Goal: Information Seeking & Learning: Learn about a topic

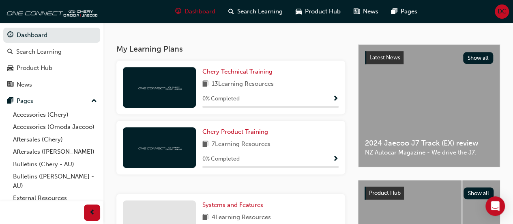
scroll to position [165, 0]
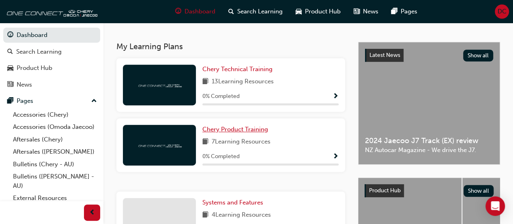
click at [253, 130] on span "Chery Product Training" at bounding box center [235, 128] width 66 height 7
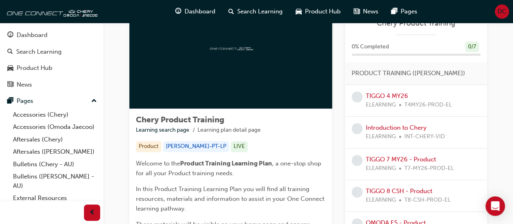
scroll to position [55, 0]
click at [395, 127] on link "Introduction to Chery" at bounding box center [396, 127] width 61 height 7
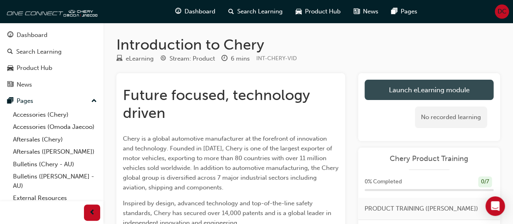
click at [406, 95] on link "Launch eLearning module" at bounding box center [429, 90] width 129 height 20
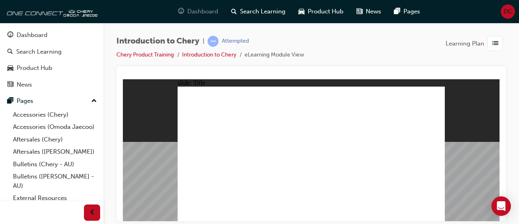
click at [192, 7] on span "Dashboard" at bounding box center [202, 11] width 31 height 9
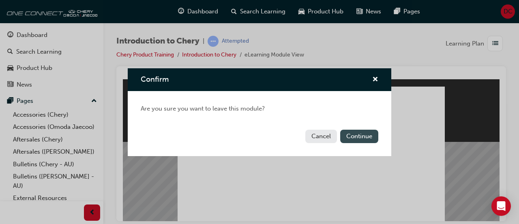
click at [362, 133] on button "Continue" at bounding box center [359, 135] width 38 height 13
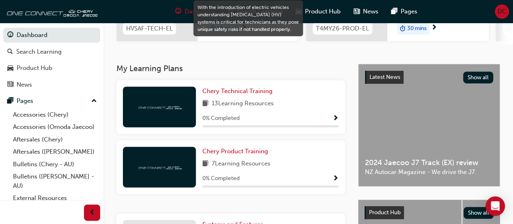
scroll to position [26, 0]
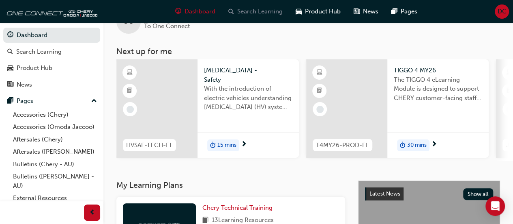
click at [247, 10] on span "Search Learning" at bounding box center [259, 11] width 45 height 9
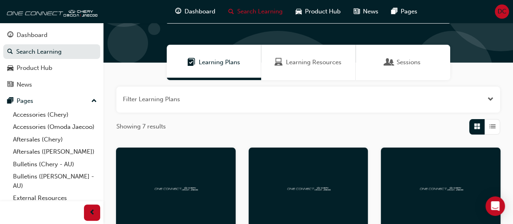
scroll to position [41, 0]
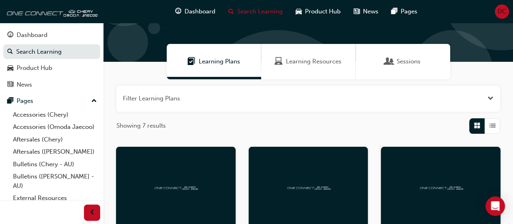
click at [301, 65] on span "Learning Resources" at bounding box center [314, 61] width 56 height 9
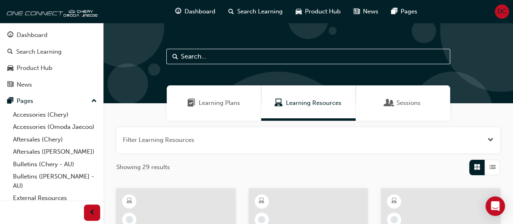
click at [221, 104] on span "Learning Plans" at bounding box center [219, 102] width 41 height 9
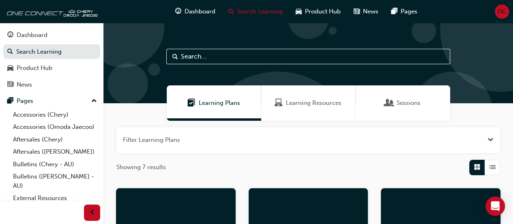
click at [301, 92] on div "Learning Resources" at bounding box center [308, 102] width 95 height 35
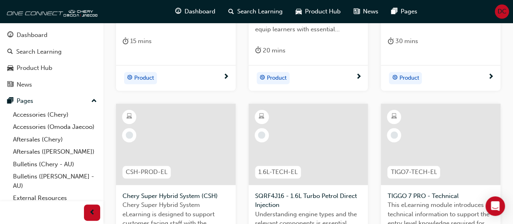
scroll to position [455, 0]
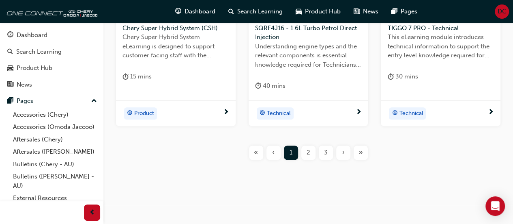
click at [310, 155] on div "2" at bounding box center [308, 152] width 14 height 14
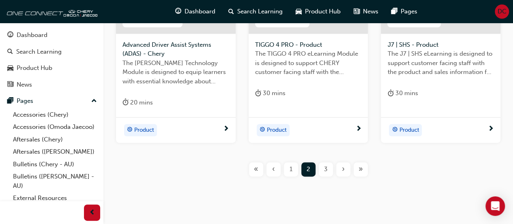
scroll to position [442, 0]
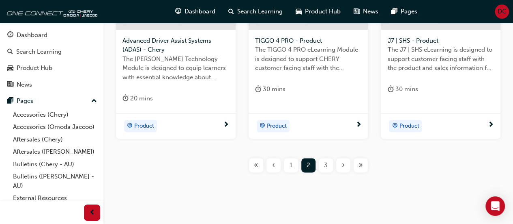
click at [323, 170] on div "3" at bounding box center [326, 165] width 14 height 14
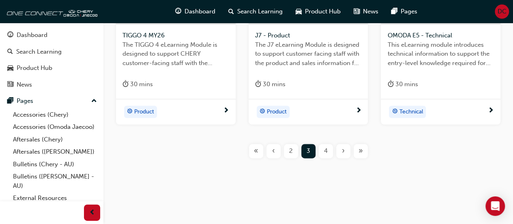
scroll to position [436, 0]
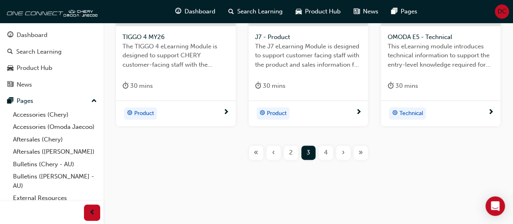
click at [326, 151] on span "4" at bounding box center [326, 152] width 4 height 9
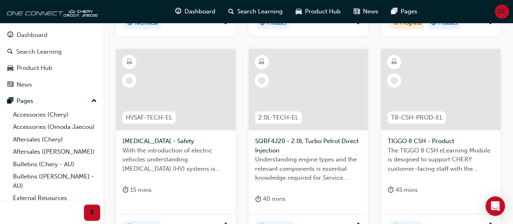
scroll to position [446, 0]
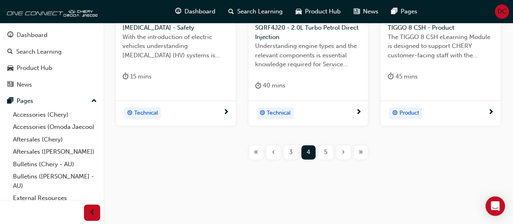
click at [337, 151] on div "›" at bounding box center [343, 152] width 14 height 14
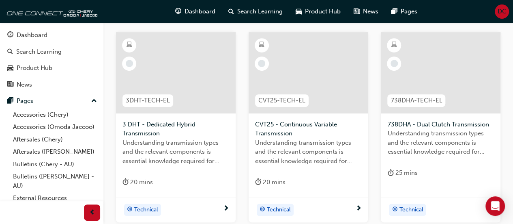
scroll to position [1, 0]
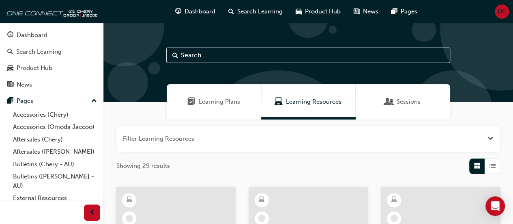
click at [499, 9] on span "DC" at bounding box center [502, 11] width 9 height 9
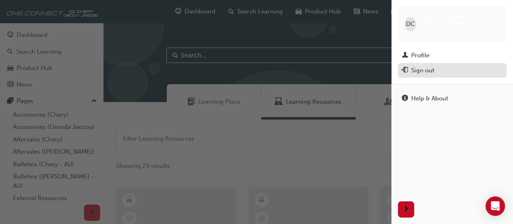
click at [431, 66] on div "Sign out" at bounding box center [422, 70] width 23 height 9
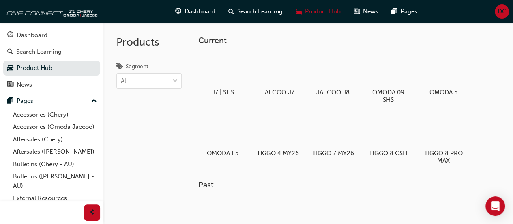
scroll to position [58, 0]
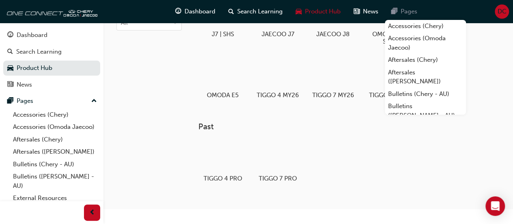
click at [409, 7] on span "Pages" at bounding box center [409, 11] width 17 height 9
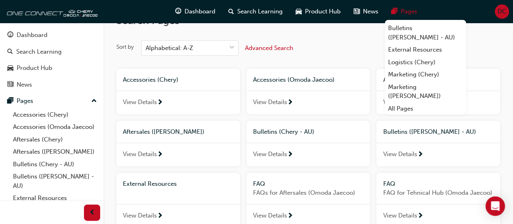
scroll to position [22, 0]
click at [422, 107] on link "All Pages" at bounding box center [425, 108] width 81 height 13
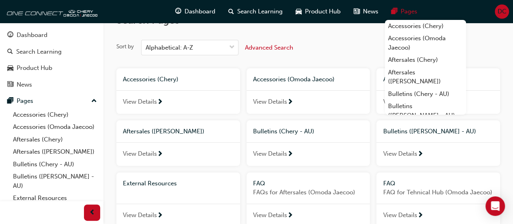
scroll to position [78, 0]
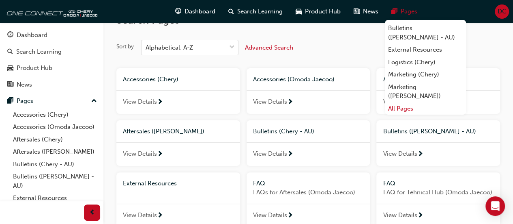
click at [413, 108] on link "All Pages" at bounding box center [425, 108] width 81 height 13
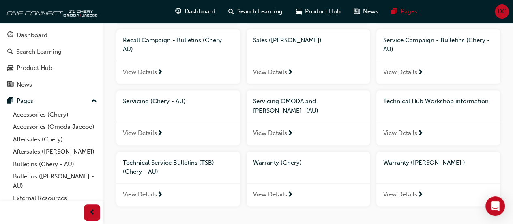
scroll to position [391, 0]
click at [438, 100] on span "Technical Hub Workshop information" at bounding box center [435, 100] width 105 height 7
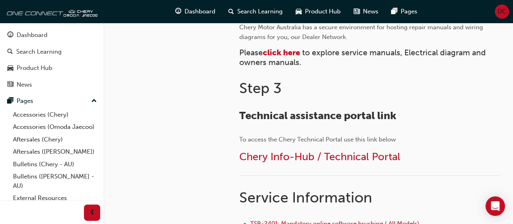
scroll to position [405, 0]
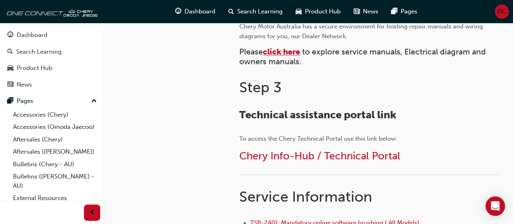
click at [290, 51] on span "click here" at bounding box center [281, 51] width 37 height 9
